Goal: Task Accomplishment & Management: Manage account settings

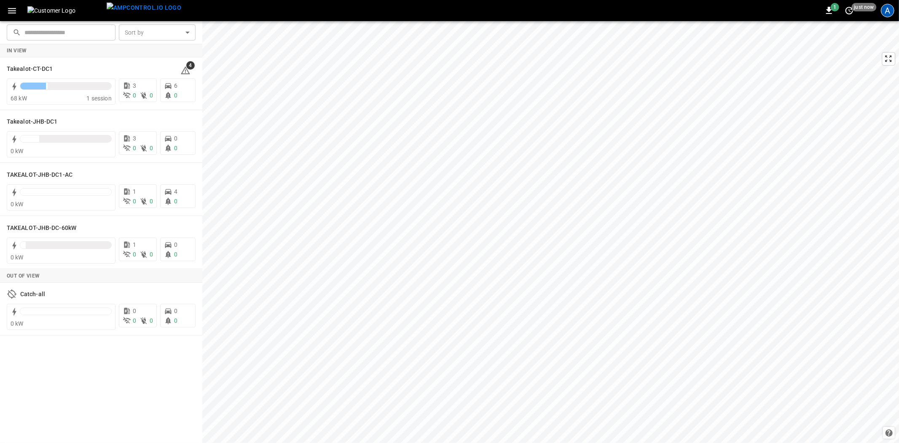
click at [888, 14] on div "A" at bounding box center [887, 10] width 13 height 13
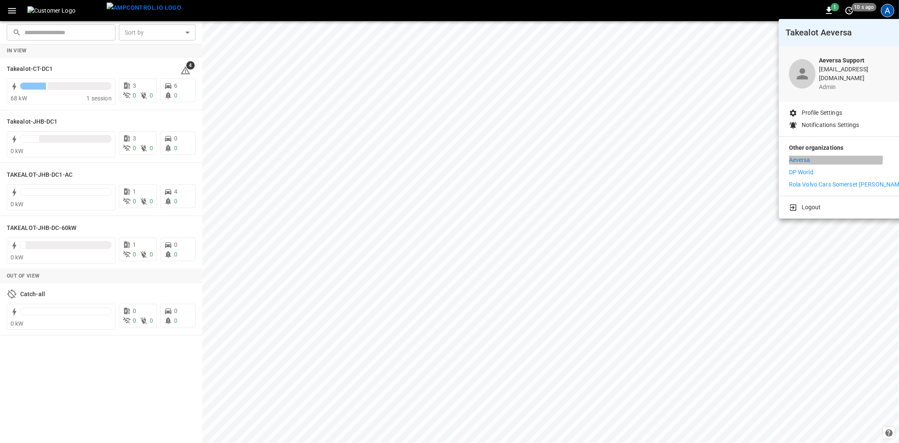
click at [811, 156] on li "Aeversa" at bounding box center [847, 160] width 116 height 9
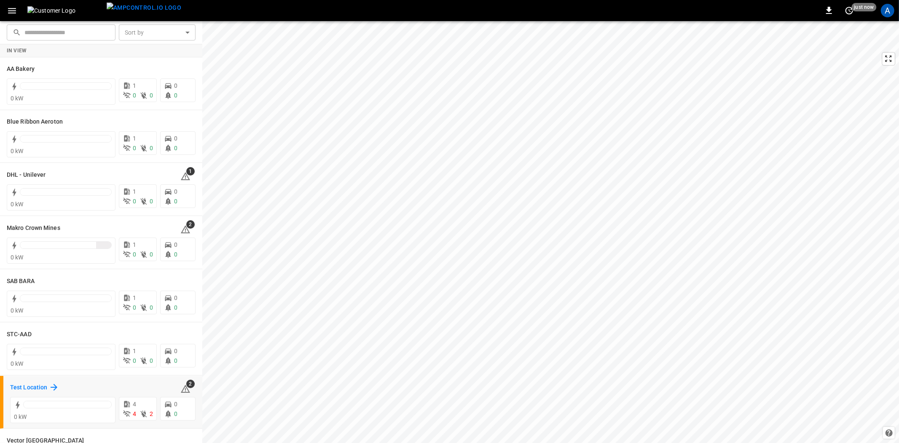
click at [30, 385] on h6 "Test Location" at bounding box center [28, 387] width 37 height 9
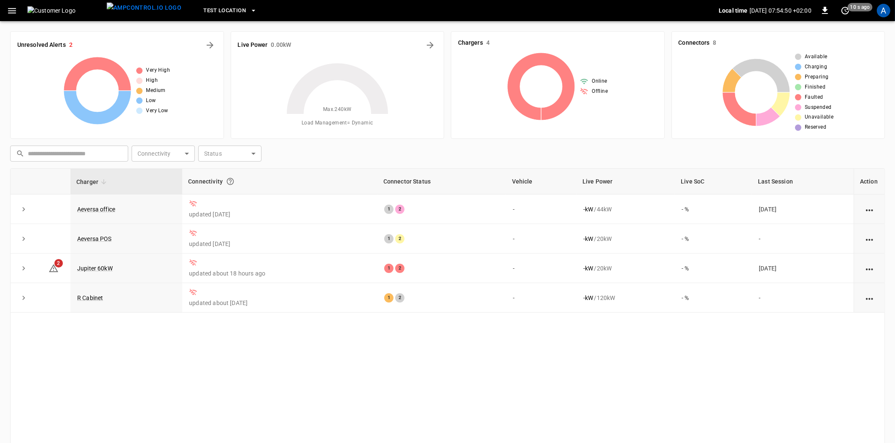
click at [9, 9] on icon "button" at bounding box center [12, 10] width 11 height 11
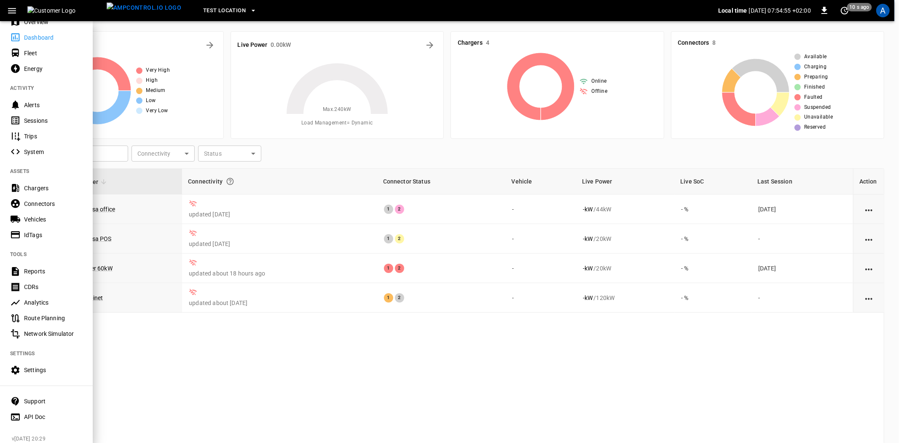
scroll to position [43, 0]
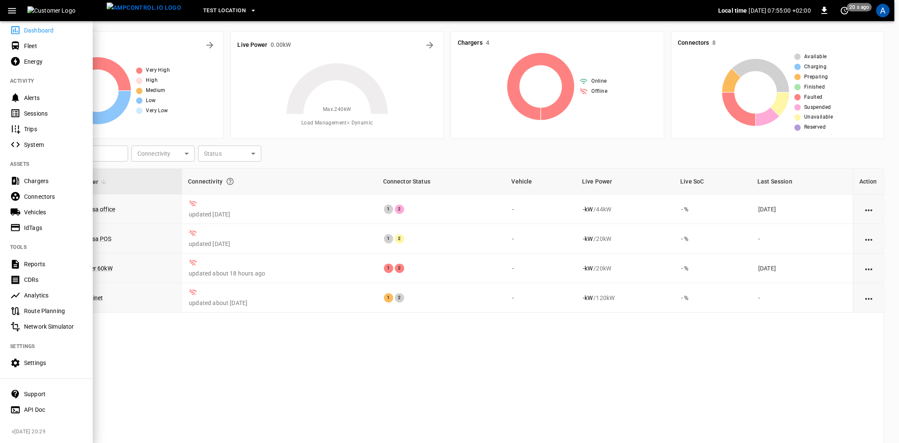
click at [37, 361] on div "Settings" at bounding box center [53, 362] width 59 height 8
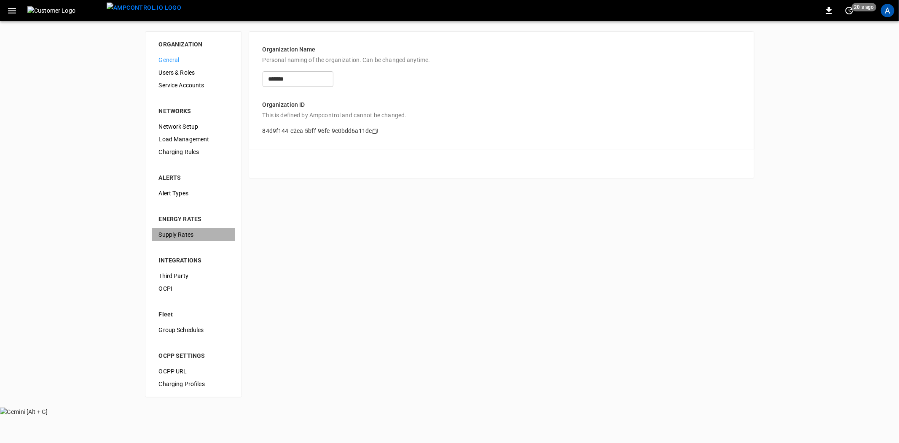
click at [180, 238] on span "Supply Rates" at bounding box center [193, 234] width 69 height 9
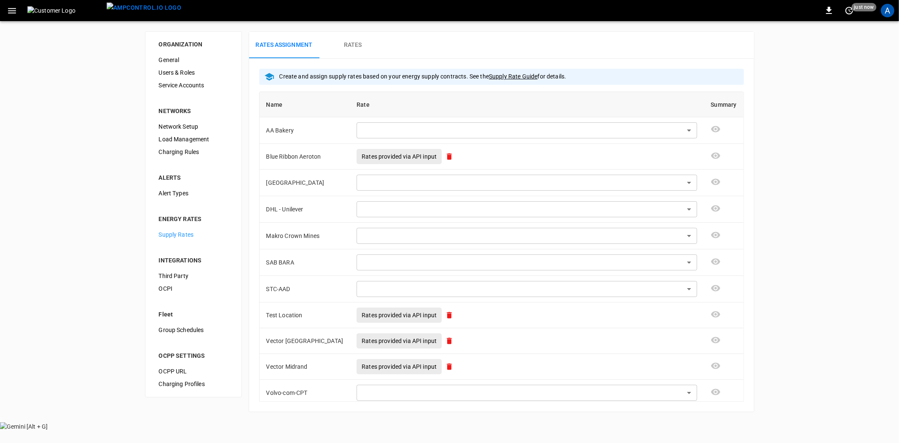
click at [345, 40] on button "Rates" at bounding box center [352, 45] width 67 height 27
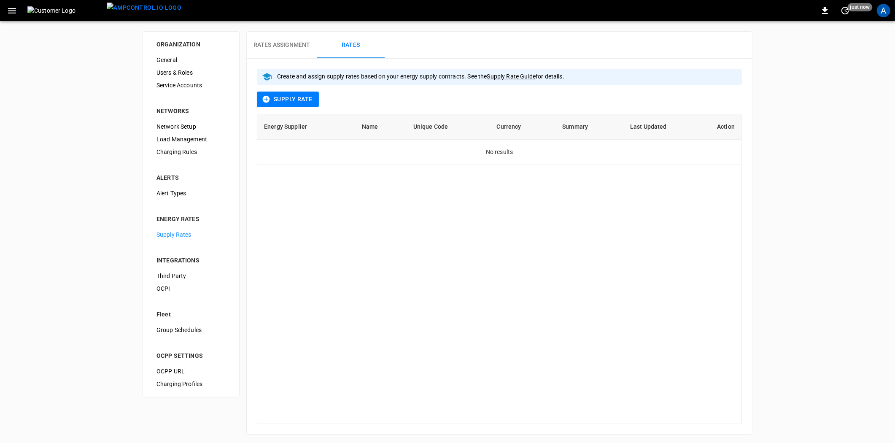
click at [267, 100] on icon "button" at bounding box center [266, 99] width 7 height 7
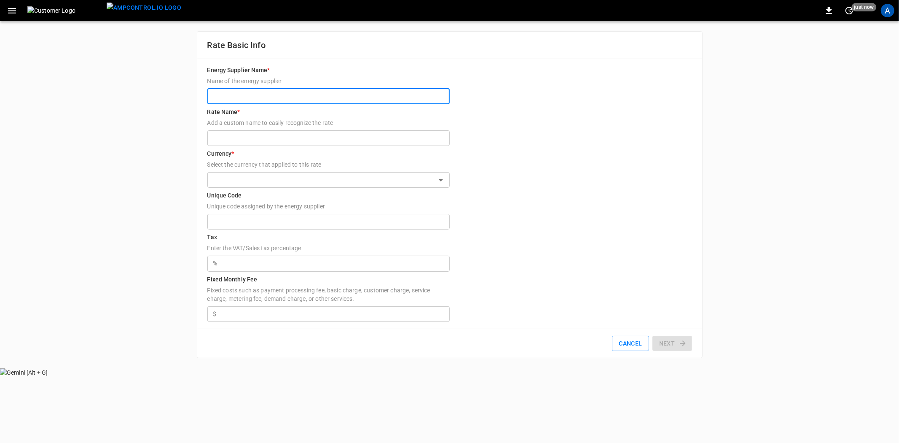
click at [246, 100] on input "Energy Supplier Name * Name of the energy supplier" at bounding box center [328, 97] width 242 height 16
type input "*****"
click at [235, 136] on input "Rate Name * Add a custom name to easily recognize the rate" at bounding box center [328, 138] width 242 height 16
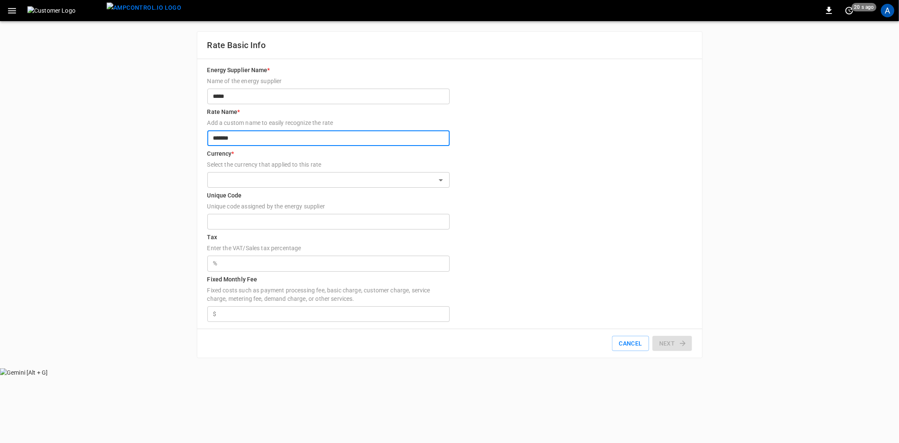
type input "*******"
click at [239, 177] on input "text" at bounding box center [321, 180] width 223 height 11
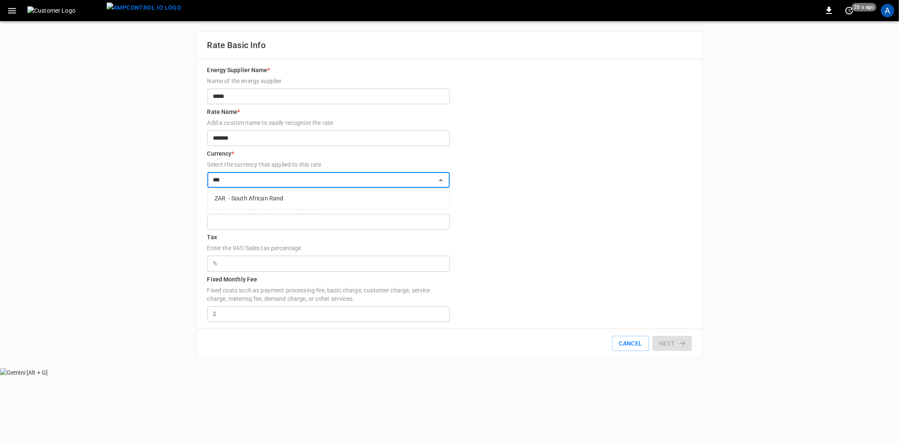
click at [262, 195] on li "ZAR - South African Rand" at bounding box center [329, 199] width 242 height 14
type input "**********"
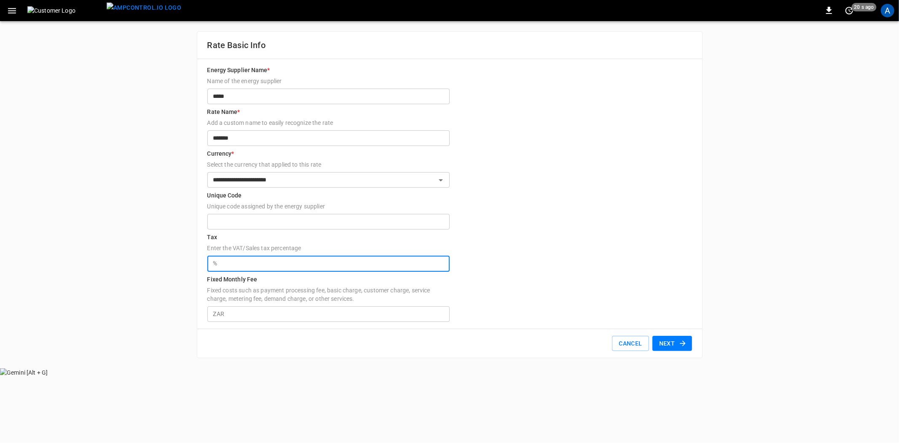
click at [238, 259] on input "text" at bounding box center [335, 263] width 229 height 16
type input "*"
click at [250, 315] on input "Fixed Monthly Fee Fixed costs such as payment processing fee, basic charge, cus…" at bounding box center [339, 314] width 222 height 16
click at [667, 344] on button "Next" at bounding box center [673, 344] width 40 height 16
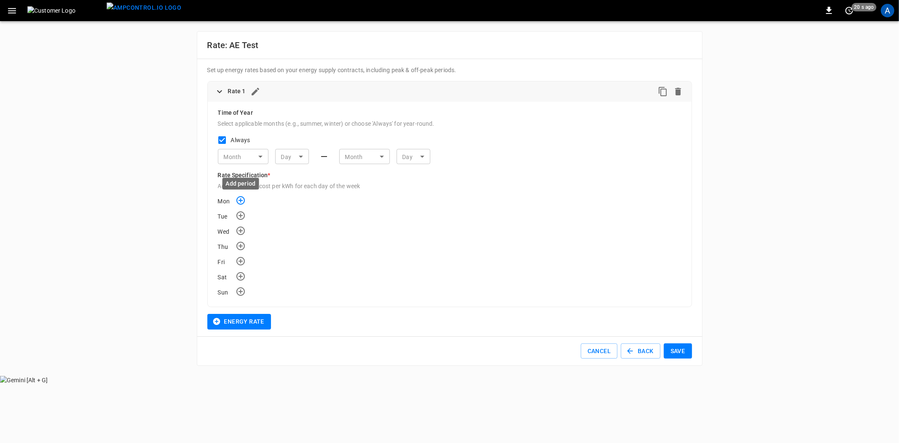
click at [243, 200] on icon "Add time rate for Mon" at bounding box center [241, 200] width 10 height 10
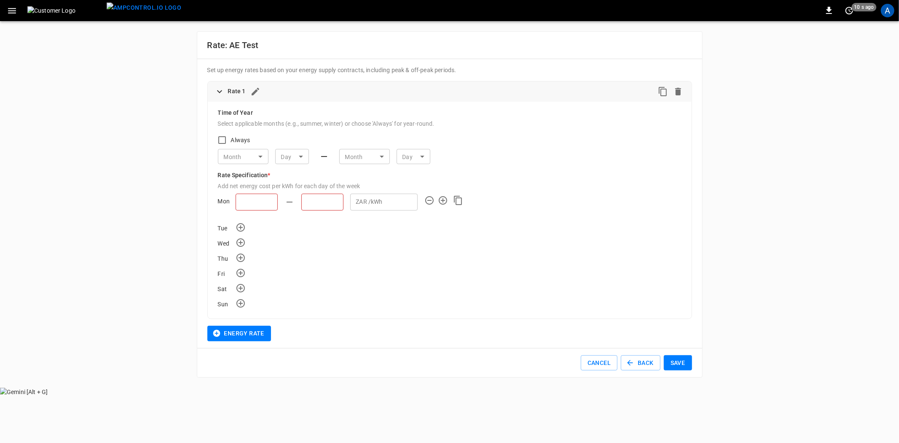
click at [10, 13] on icon "button" at bounding box center [12, 10] width 11 height 11
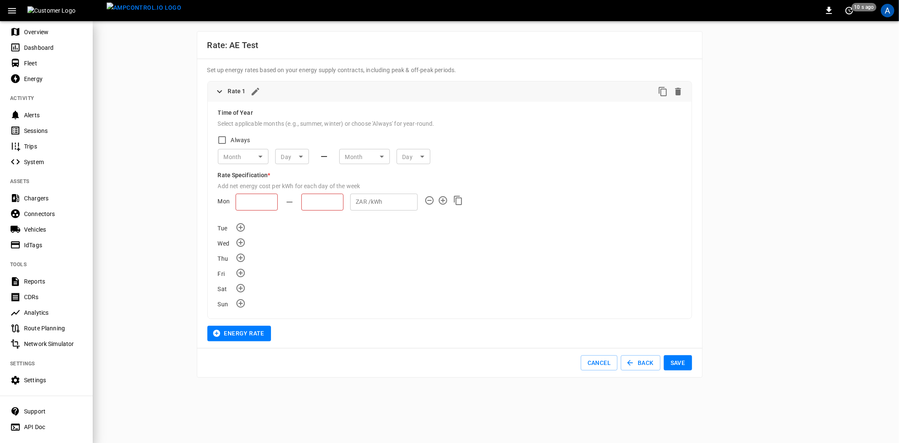
scroll to position [43, 0]
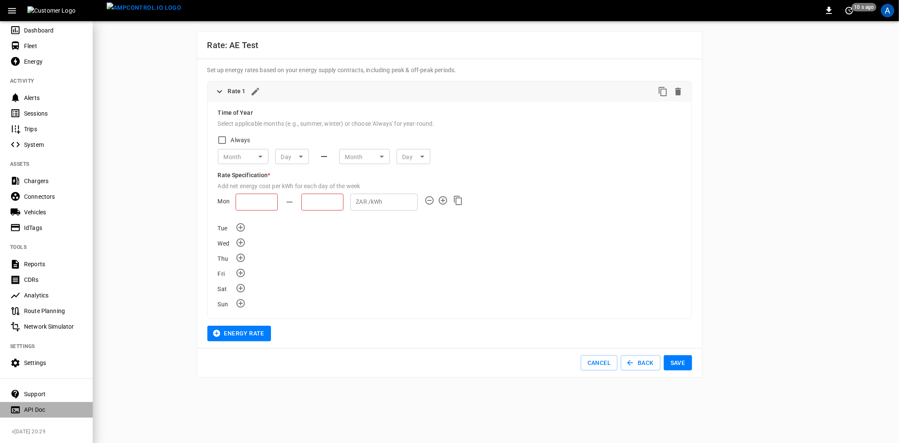
click at [36, 405] on div "API Doc" at bounding box center [53, 409] width 59 height 8
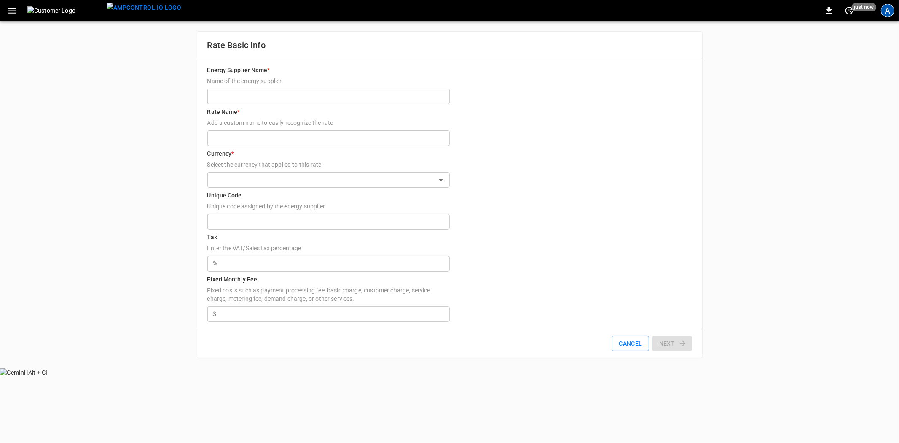
click at [883, 14] on div "A" at bounding box center [887, 10] width 13 height 13
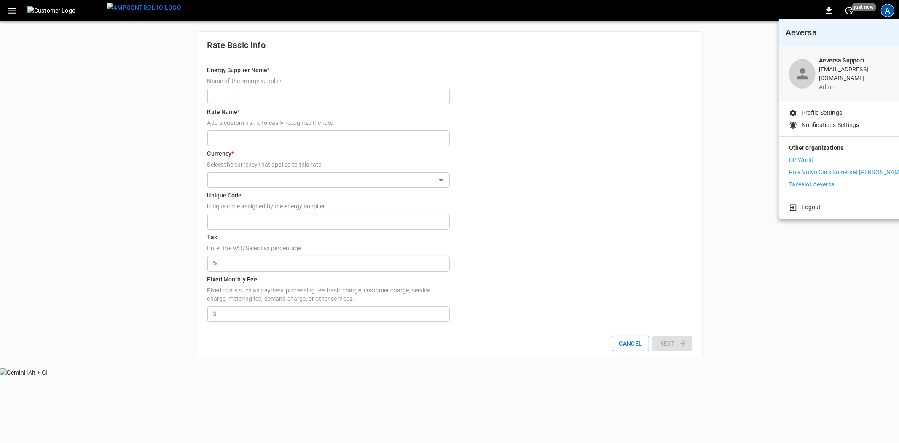
click at [9, 9] on div at bounding box center [449, 221] width 899 height 443
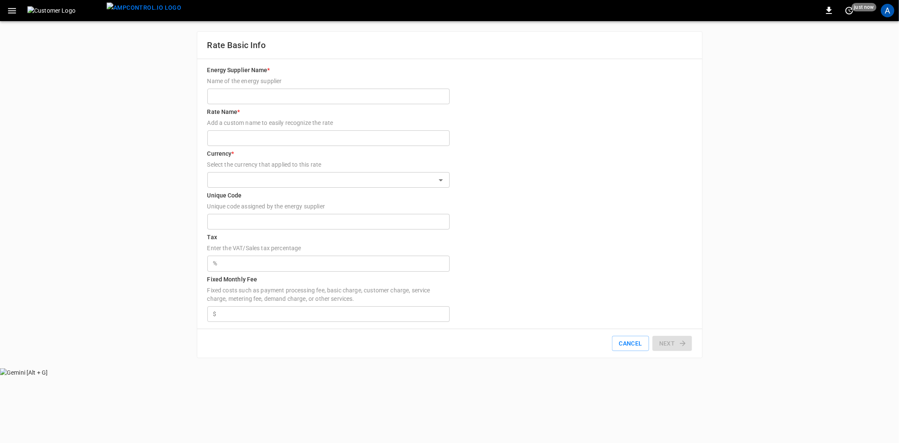
click at [8, 10] on body "0 just now A ORGANIZATION General Users & Roles Service Accounts NETWORKS Netwo…" at bounding box center [449, 188] width 899 height 376
click at [10, 12] on icon "button" at bounding box center [12, 10] width 11 height 11
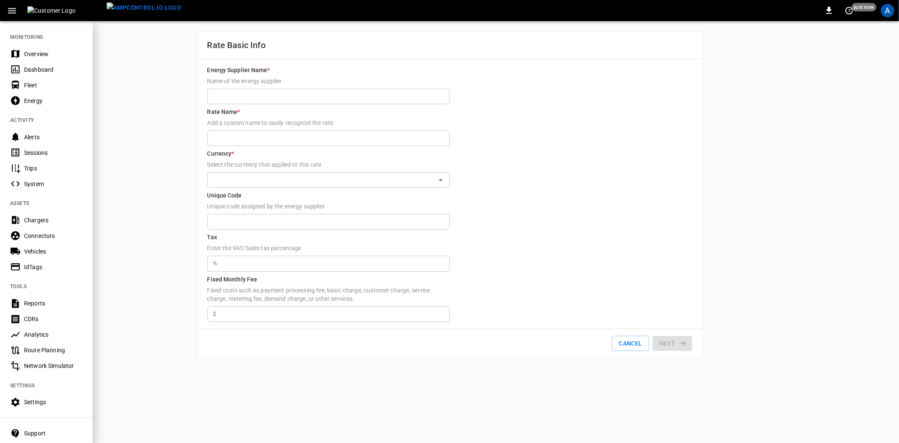
drag, startPoint x: 35, startPoint y: 54, endPoint x: 46, endPoint y: 62, distance: 13.6
click at [35, 54] on div "Overview" at bounding box center [53, 54] width 59 height 8
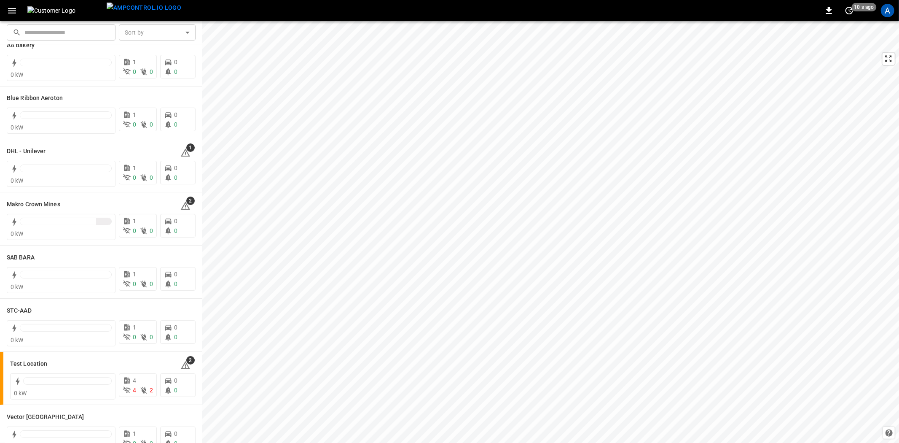
scroll to position [47, 0]
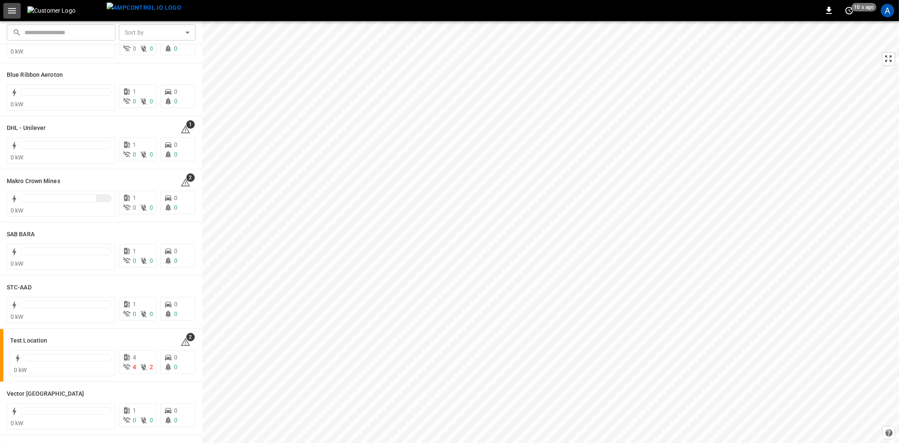
click at [14, 13] on icon "button" at bounding box center [12, 10] width 8 height 5
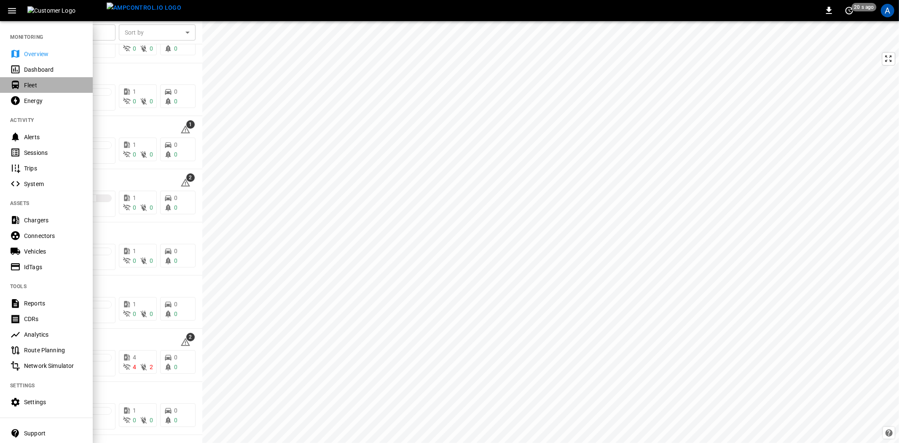
click at [32, 87] on div "Fleet" at bounding box center [53, 85] width 59 height 8
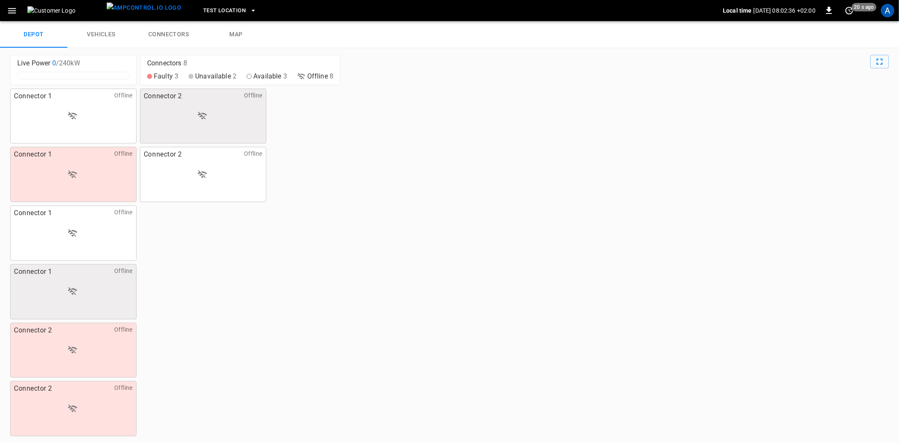
click at [91, 30] on link "vehicles" at bounding box center [100, 34] width 67 height 27
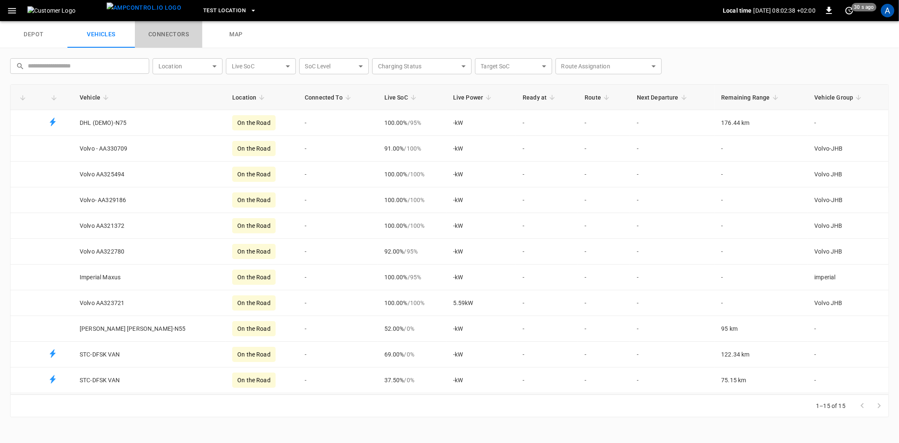
click at [172, 35] on link "connectors" at bounding box center [168, 34] width 67 height 27
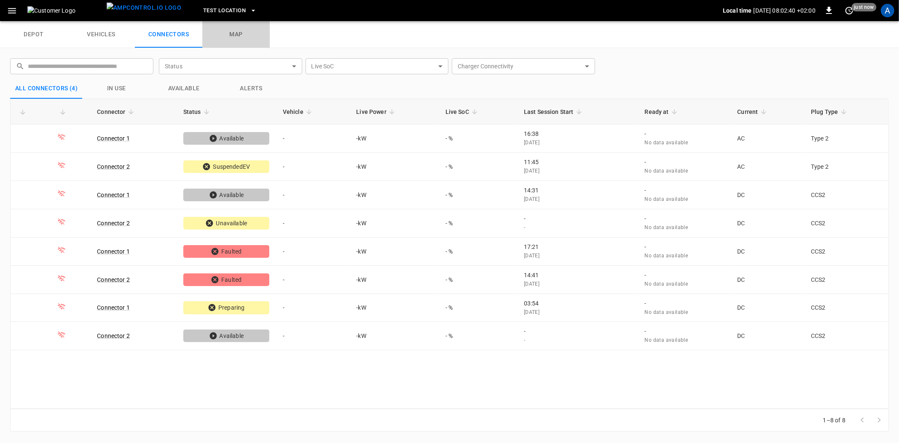
click at [238, 35] on link "map" at bounding box center [235, 34] width 67 height 27
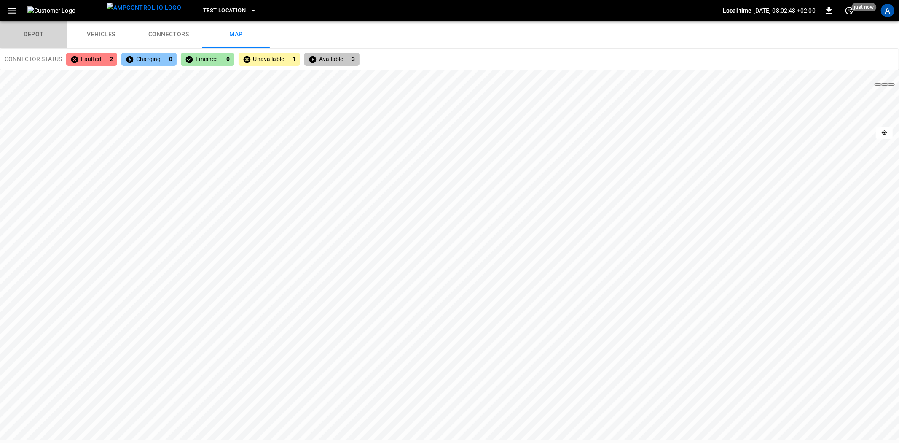
click at [32, 32] on link "depot" at bounding box center [33, 34] width 67 height 27
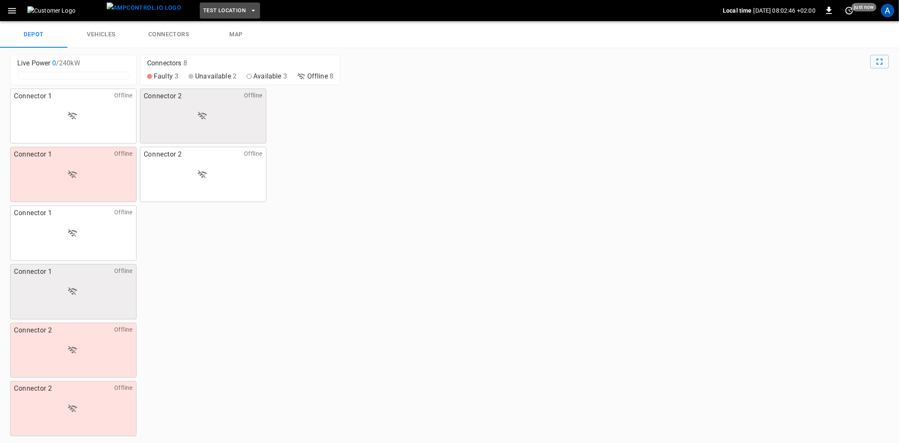
click at [249, 10] on icon "button" at bounding box center [253, 10] width 8 height 8
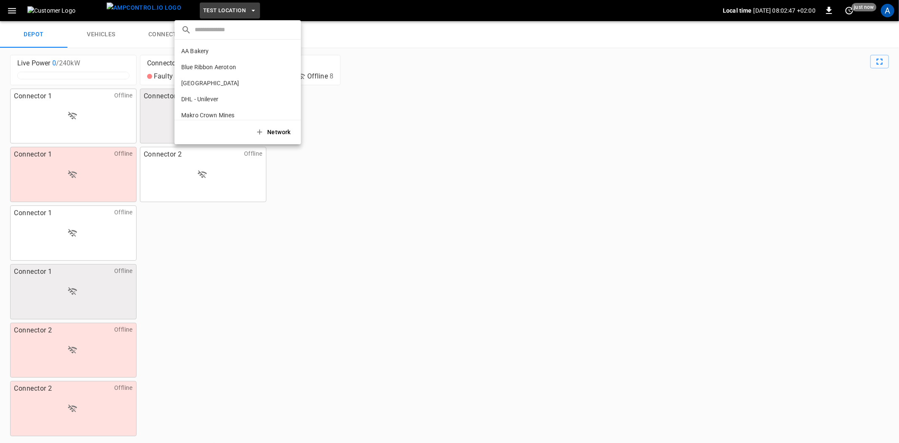
scroll to position [110, 0]
click at [192, 67] on p "Vector [GEOGRAPHIC_DATA]" at bounding box center [219, 69] width 77 height 8
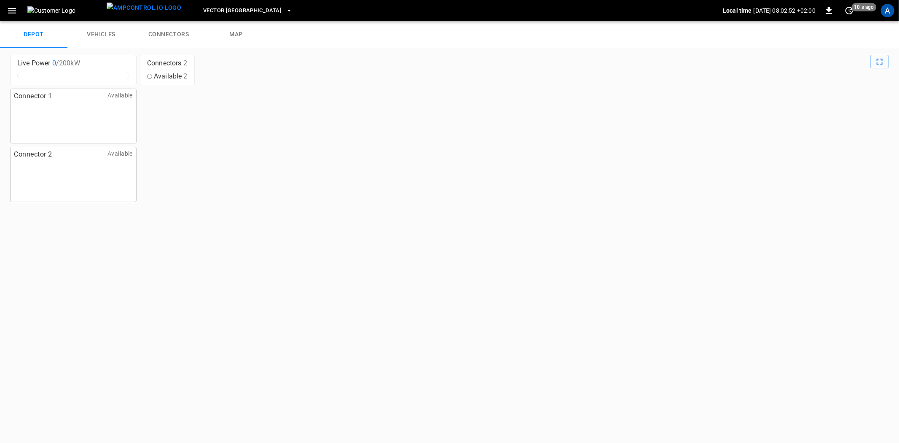
click at [62, 108] on div "Connector 1 Available" at bounding box center [73, 116] width 126 height 55
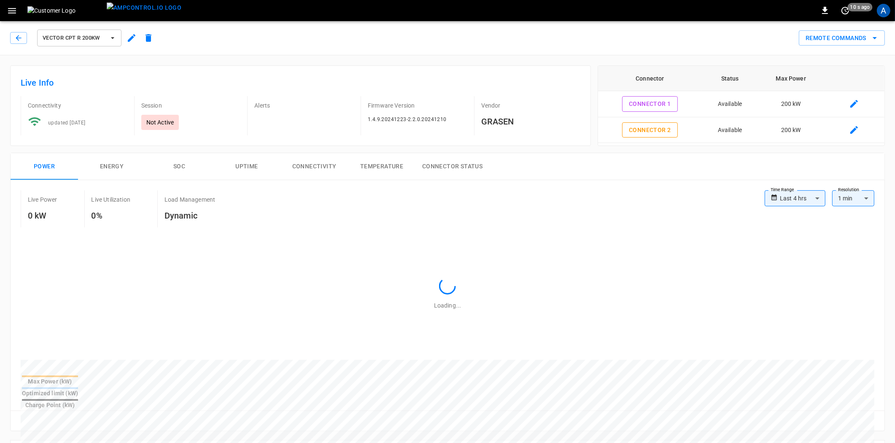
type input "**********"
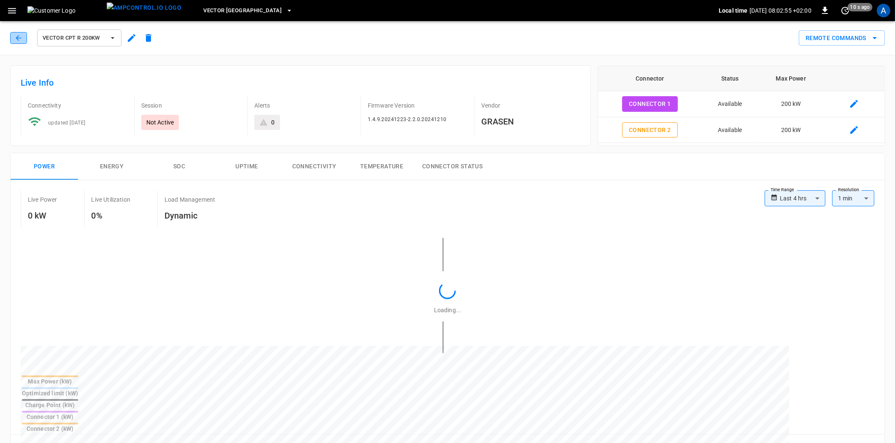
click at [13, 34] on button "button" at bounding box center [18, 38] width 17 height 12
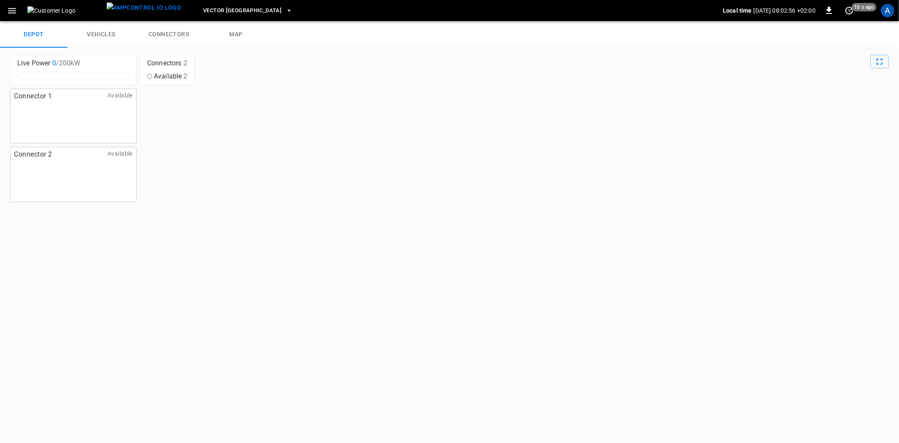
click at [12, 13] on icon "button" at bounding box center [12, 10] width 8 height 5
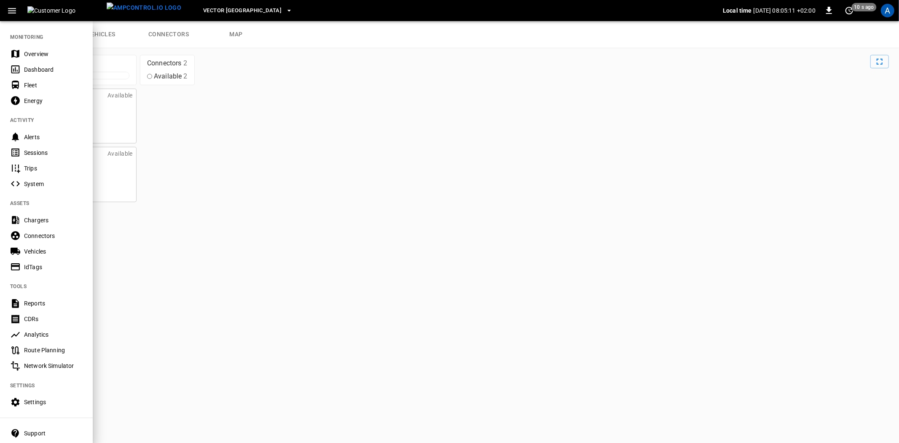
click at [255, 250] on div at bounding box center [449, 221] width 899 height 443
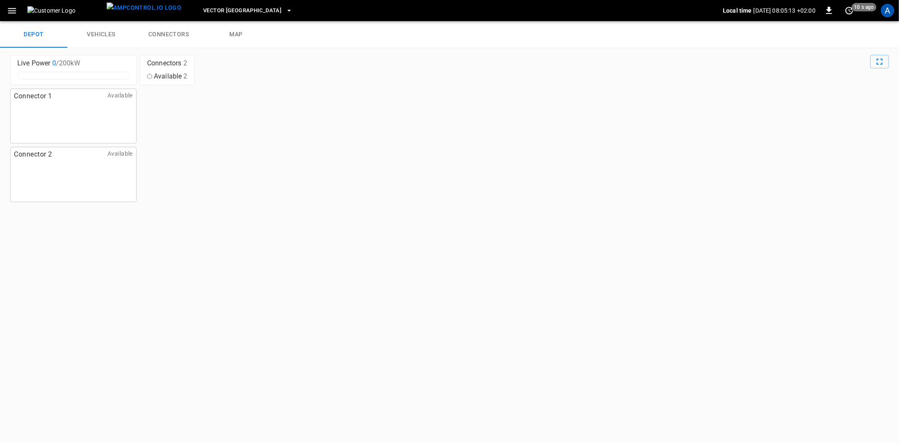
click at [882, 11] on div "A" at bounding box center [887, 10] width 13 height 13
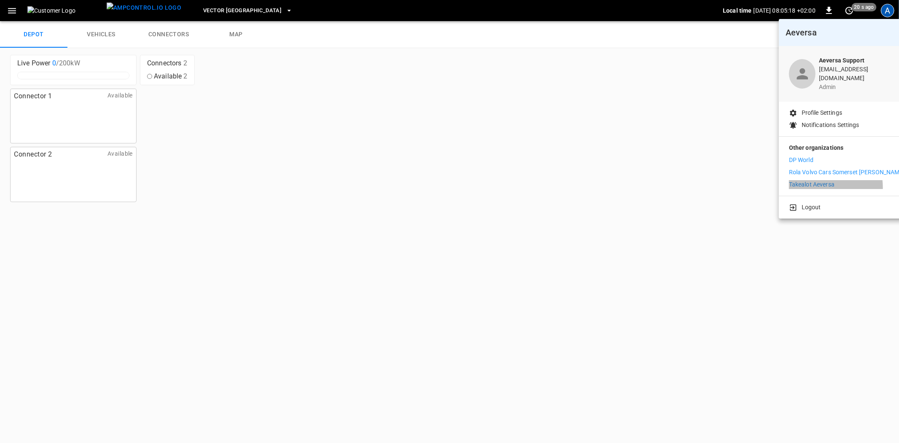
click at [811, 182] on p "Takealot Aeversa" at bounding box center [812, 184] width 46 height 9
